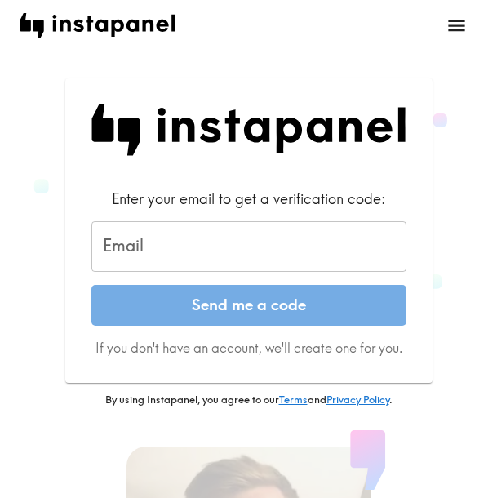
click at [113, 247] on input "Email" at bounding box center [248, 246] width 315 height 51
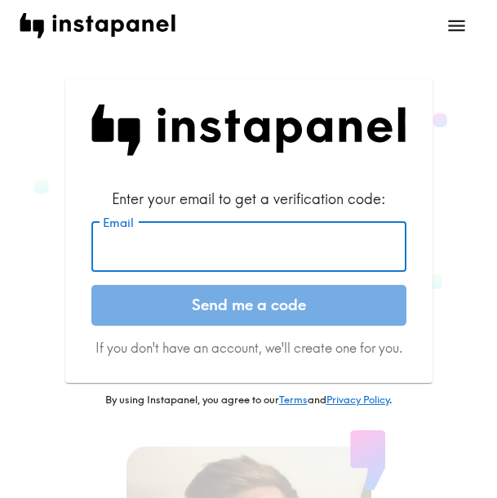
paste input "[EMAIL_ADDRESS][DOMAIN_NAME]"
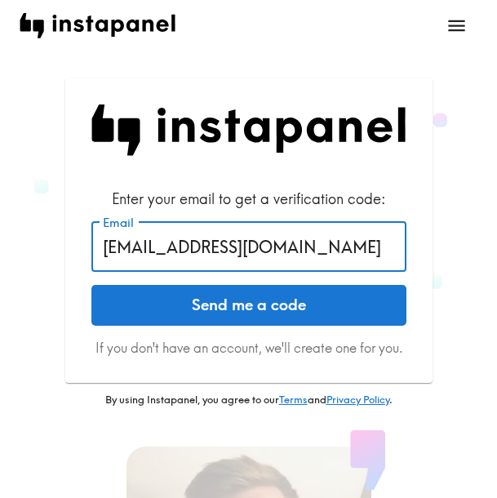
type input "[EMAIL_ADDRESS][DOMAIN_NAME]"
click at [198, 299] on button "Send me a code" at bounding box center [248, 305] width 315 height 41
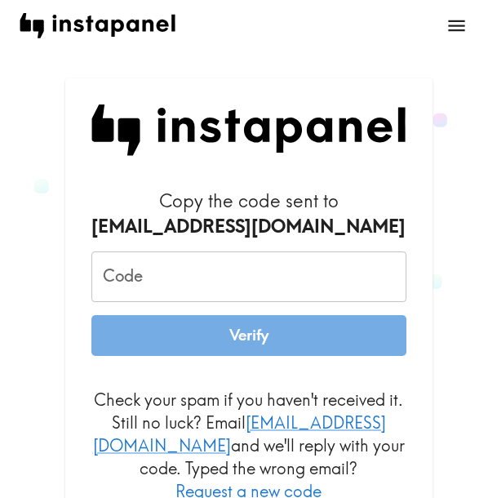
click at [156, 271] on input "Code" at bounding box center [248, 276] width 315 height 51
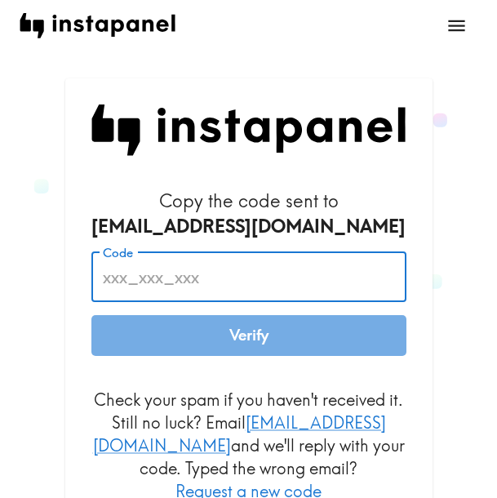
paste input "7H4_NeU_bgA"
type input "7H4_NeU_bgA"
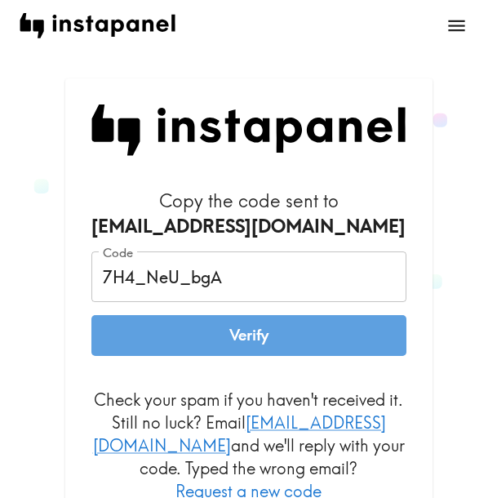
click at [207, 336] on button "Verify" at bounding box center [248, 335] width 315 height 41
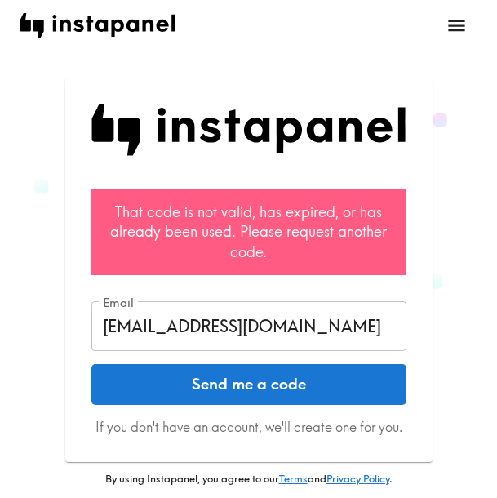
click at [187, 386] on button "Send me a code" at bounding box center [248, 384] width 315 height 41
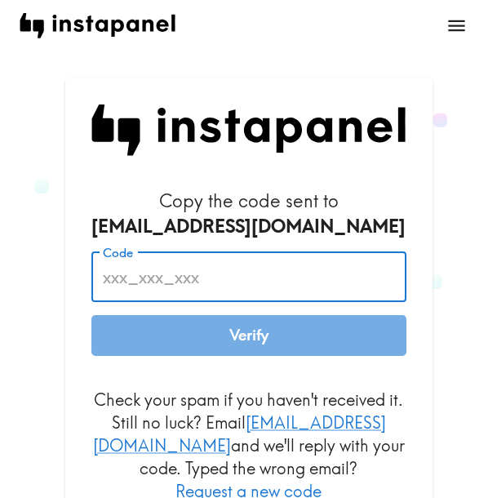
click at [194, 278] on input "Code" at bounding box center [248, 276] width 315 height 51
paste input "UYD_BpA_R4d"
type input "UYD_BpA_R4d"
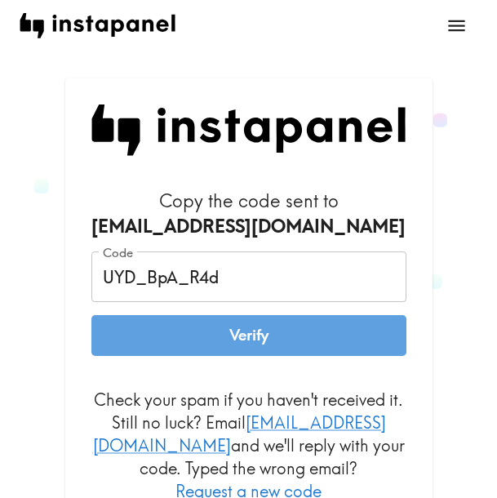
click at [180, 329] on button "Verify" at bounding box center [248, 335] width 315 height 41
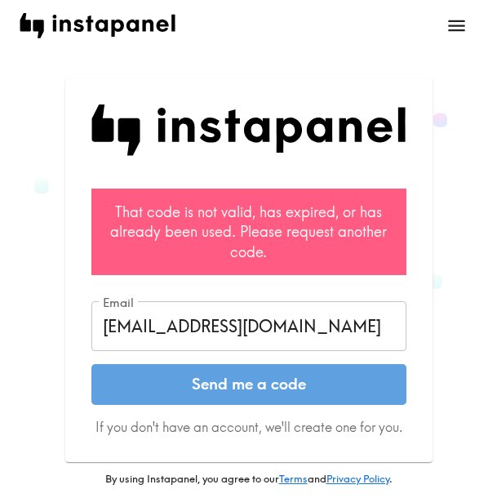
click at [288, 381] on button "Send me a code" at bounding box center [248, 384] width 315 height 41
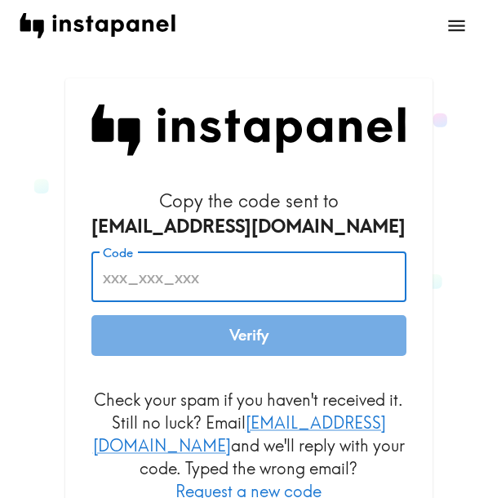
click at [224, 281] on input "Code" at bounding box center [248, 276] width 315 height 51
paste input "7gH_HYP_88H"
type input "7gH_HYP_88H"
click at [230, 337] on button "Verify" at bounding box center [248, 335] width 315 height 41
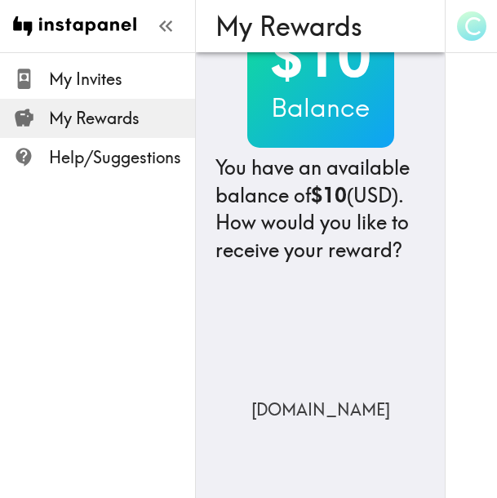
scroll to position [82, 0]
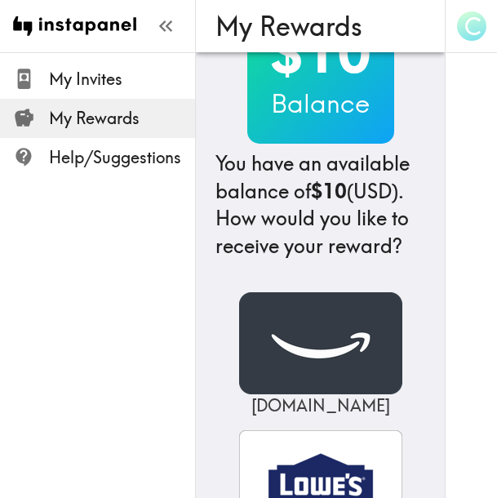
click at [321, 343] on img at bounding box center [320, 343] width 163 height 102
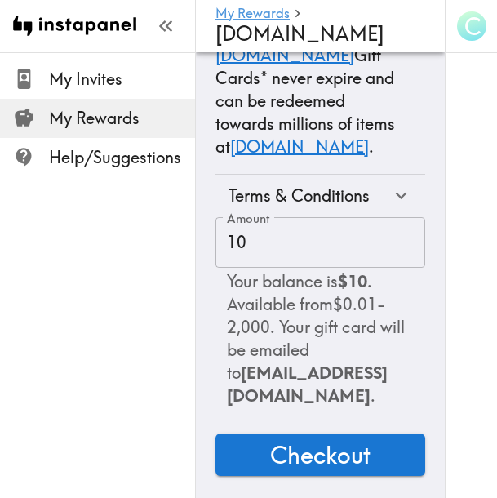
scroll to position [224, 0]
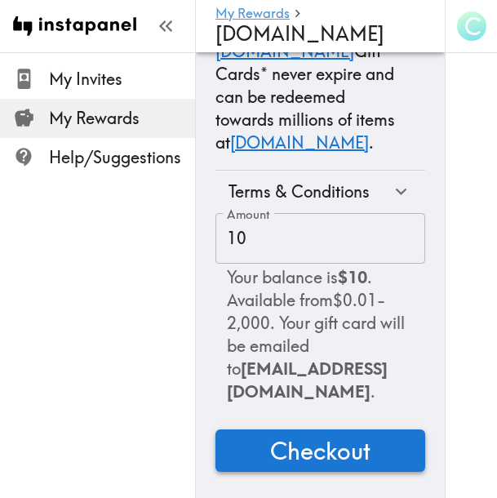
click at [304, 434] on span "Checkout" at bounding box center [320, 450] width 100 height 33
